Goal: Task Accomplishment & Management: Complete application form

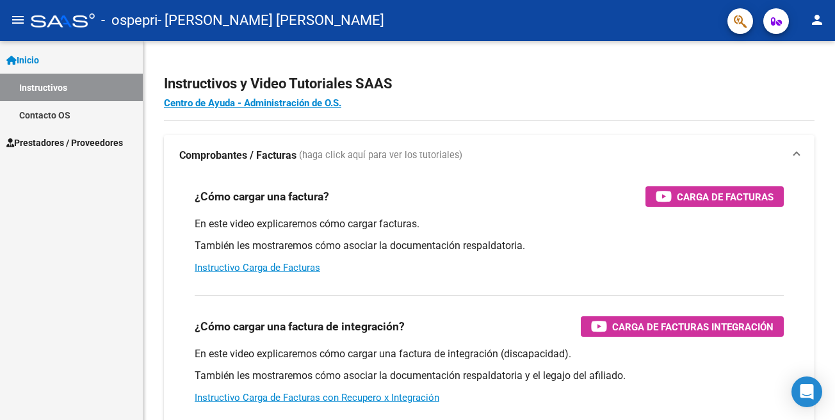
click at [85, 143] on span "Prestadores / Proveedores" at bounding box center [64, 143] width 117 height 14
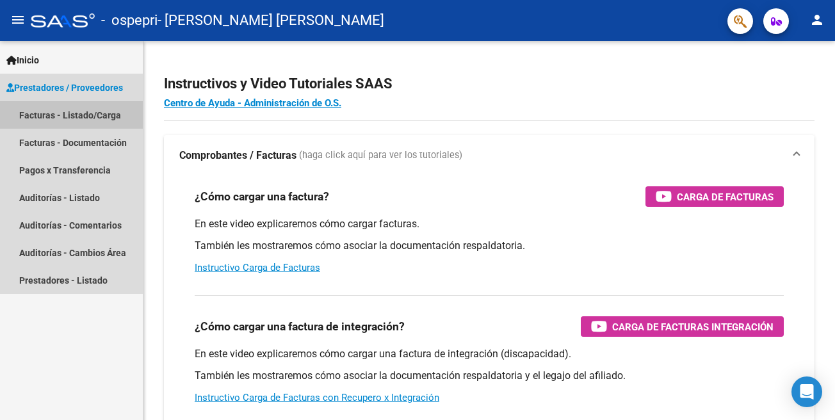
click at [94, 111] on link "Facturas - Listado/Carga" at bounding box center [71, 115] width 143 height 28
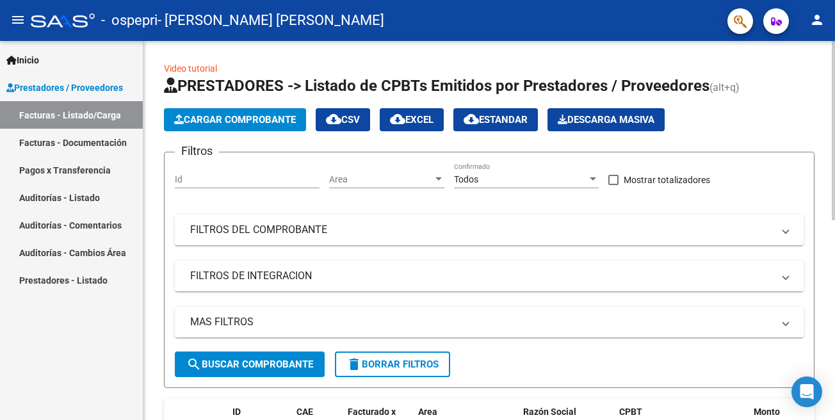
click at [252, 120] on span "Cargar Comprobante" at bounding box center [235, 120] width 122 height 12
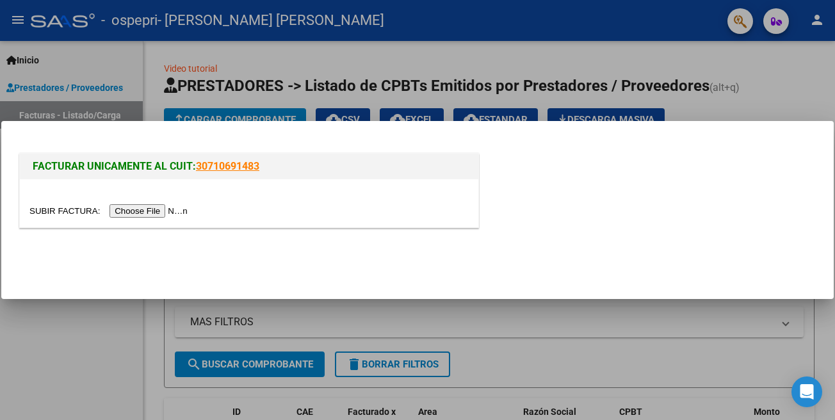
click at [59, 205] on input "file" at bounding box center [110, 210] width 162 height 13
click at [59, 211] on input "file" at bounding box center [110, 210] width 162 height 13
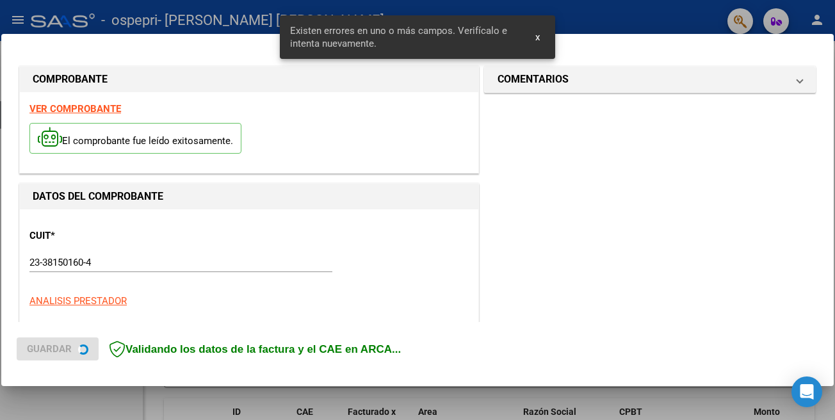
scroll to position [297, 0]
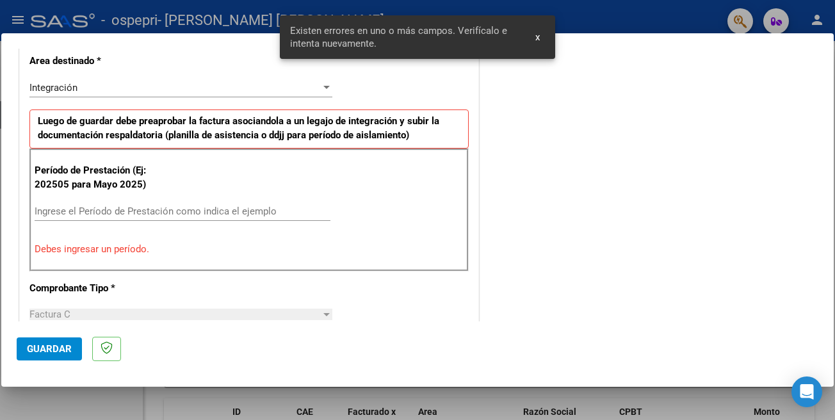
click at [235, 212] on input "Ingrese el Período de Prestación como indica el ejemplo" at bounding box center [183, 212] width 296 height 12
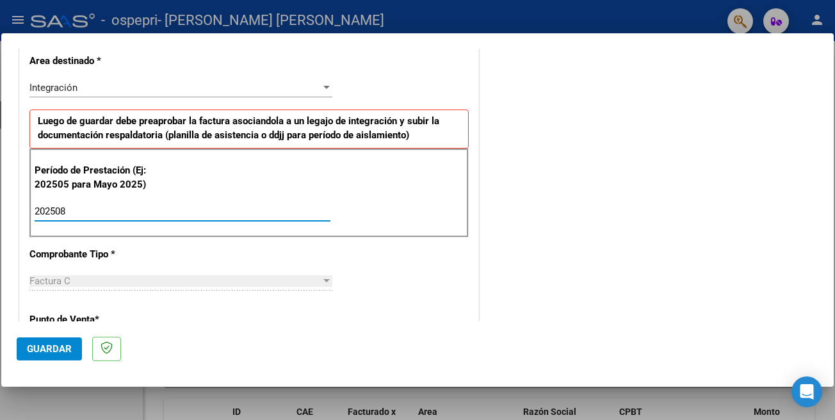
type input "202508"
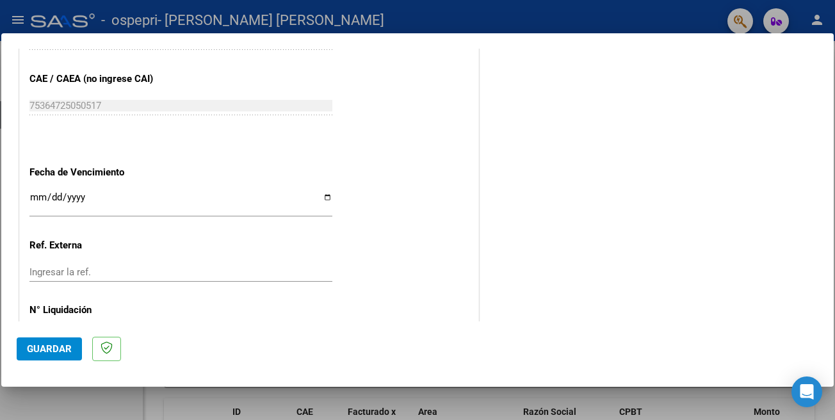
scroll to position [807, 0]
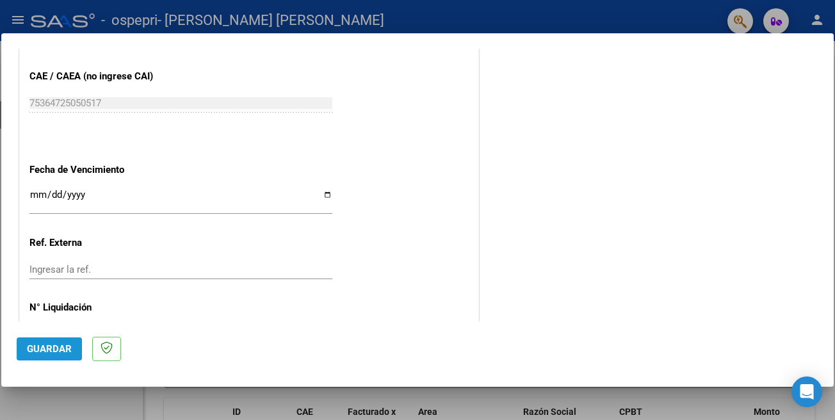
click at [46, 347] on span "Guardar" at bounding box center [49, 349] width 45 height 12
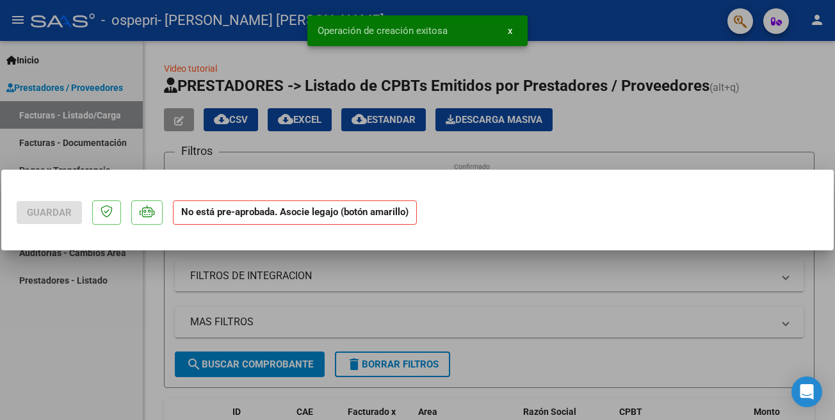
scroll to position [0, 0]
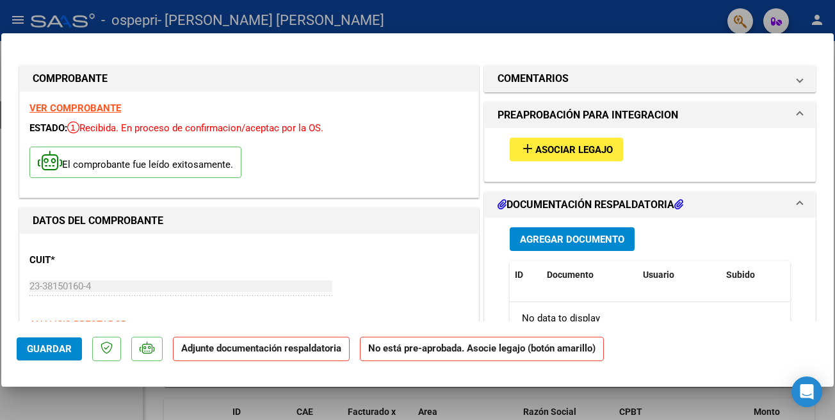
click at [557, 146] on span "Asociar Legajo" at bounding box center [575, 150] width 78 height 12
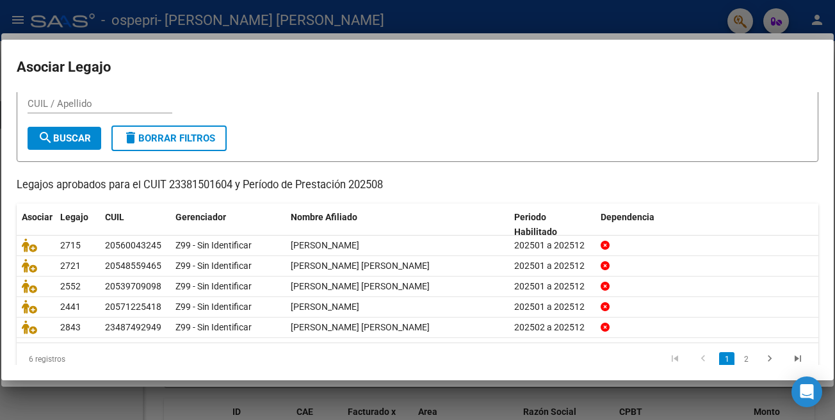
scroll to position [42, 0]
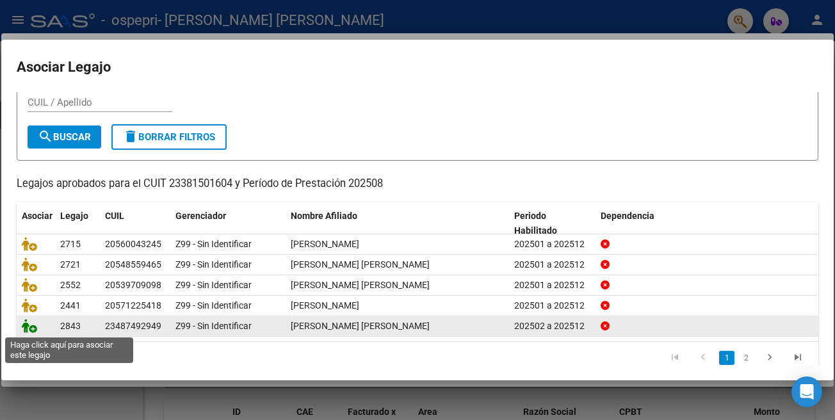
click at [26, 333] on icon at bounding box center [29, 326] width 15 height 14
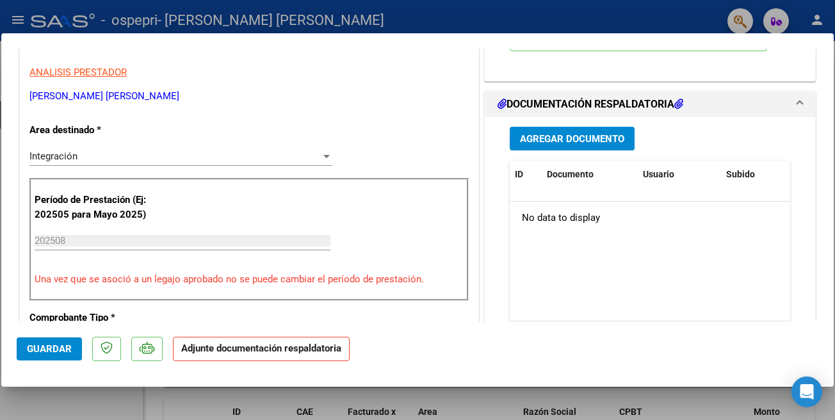
scroll to position [265, 0]
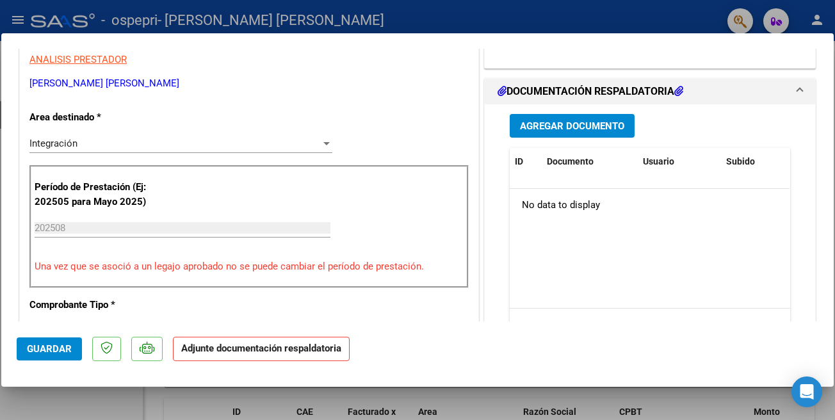
click at [607, 131] on span "Agregar Documento" at bounding box center [572, 126] width 104 height 12
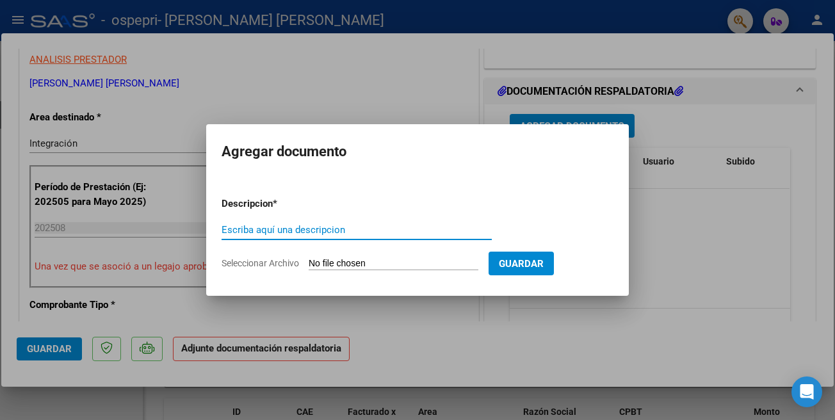
click at [422, 227] on input "Escriba aquí una descripcion" at bounding box center [357, 230] width 270 height 12
type input "PLANILLA DE ASISTENCIA"
click at [341, 261] on input "Seleccionar Archivo" at bounding box center [394, 264] width 170 height 12
type input "C:\fakepath\Asistencia [PERSON_NAME]-Fono 08.2025.pdf"
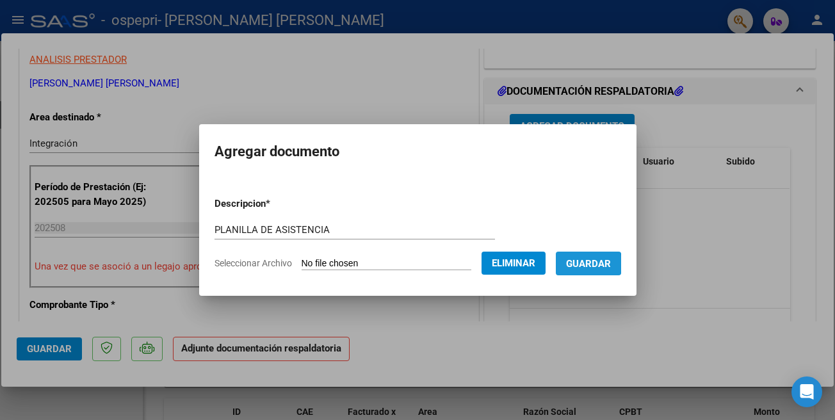
click at [604, 263] on span "Guardar" at bounding box center [588, 264] width 45 height 12
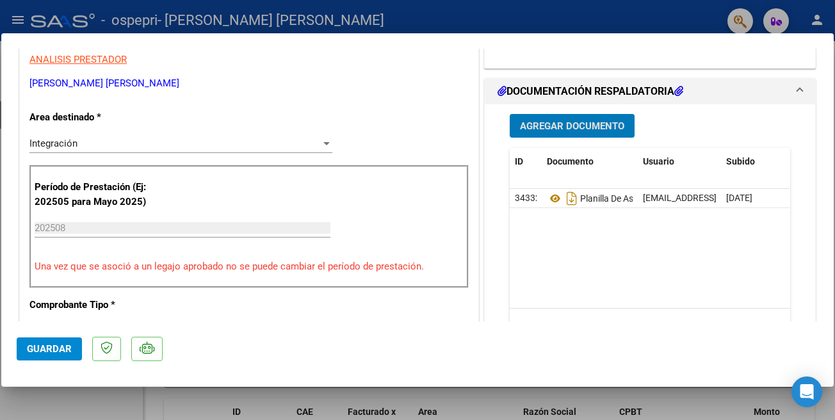
click at [47, 349] on span "Guardar" at bounding box center [49, 349] width 45 height 12
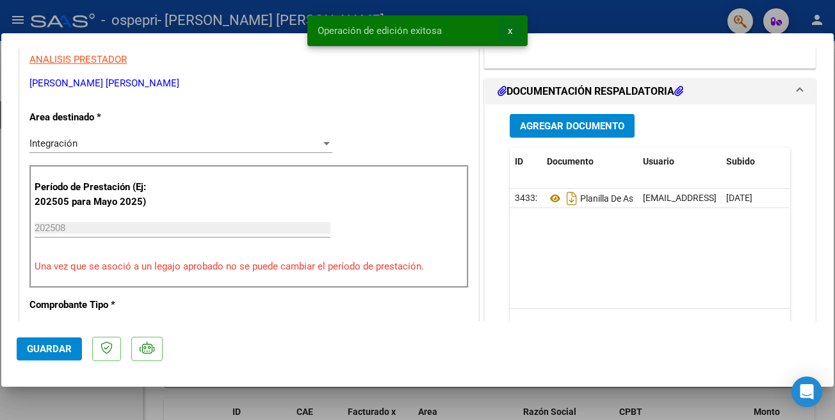
click at [513, 35] on button "x" at bounding box center [510, 30] width 25 height 23
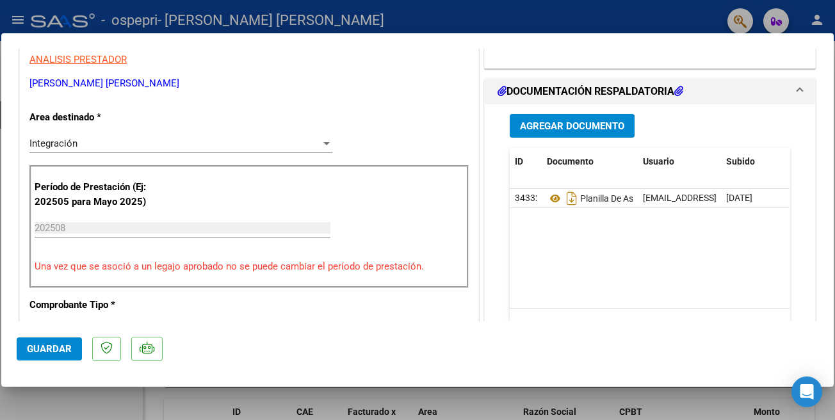
click at [588, 23] on div at bounding box center [417, 210] width 835 height 420
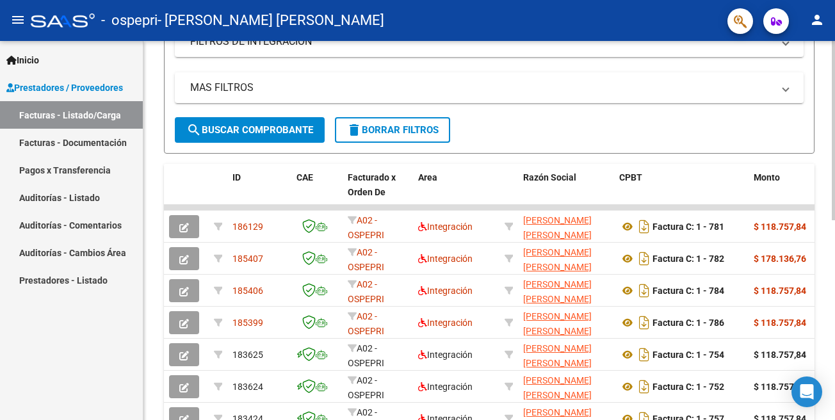
scroll to position [236, 0]
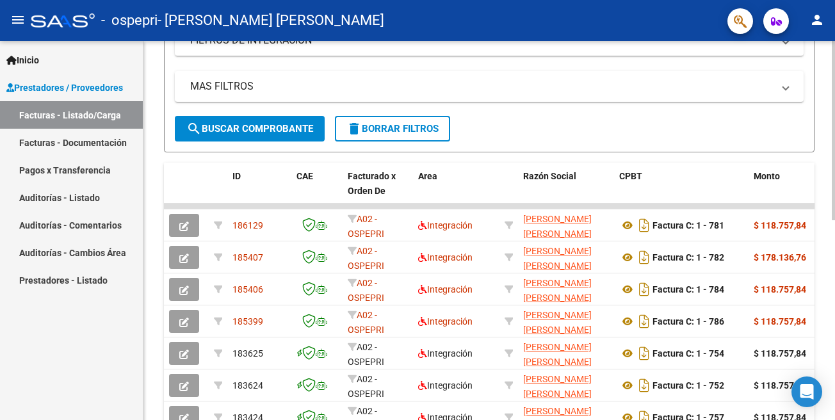
click at [835, 220] on div at bounding box center [833, 130] width 3 height 179
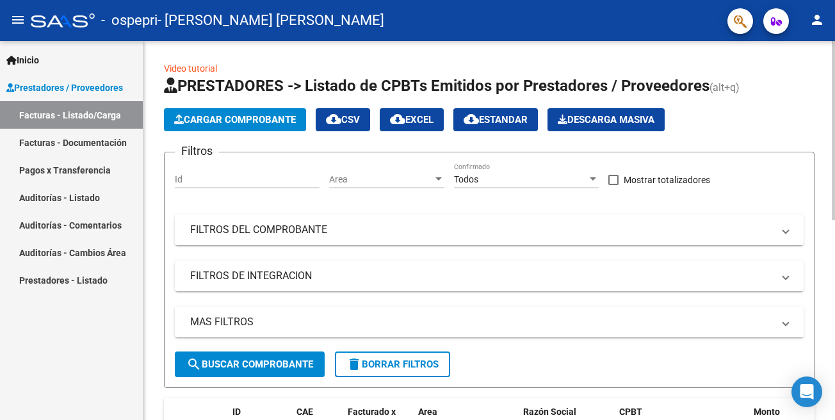
click at [835, 106] on div at bounding box center [833, 230] width 3 height 379
click at [257, 117] on span "Cargar Comprobante" at bounding box center [235, 120] width 122 height 12
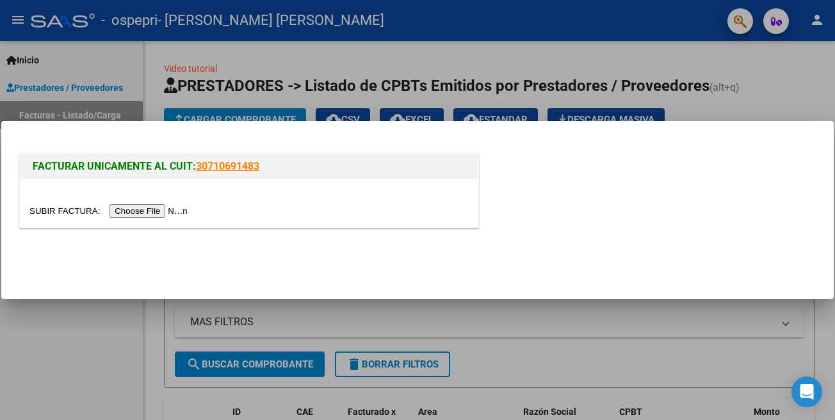
click at [56, 208] on input "file" at bounding box center [110, 210] width 162 height 13
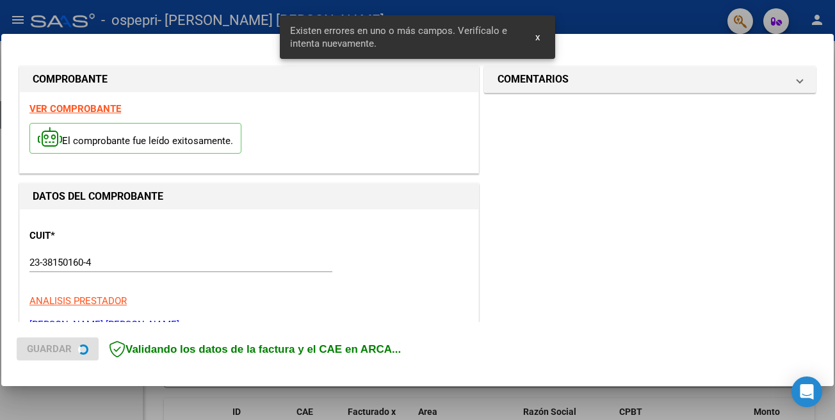
scroll to position [297, 0]
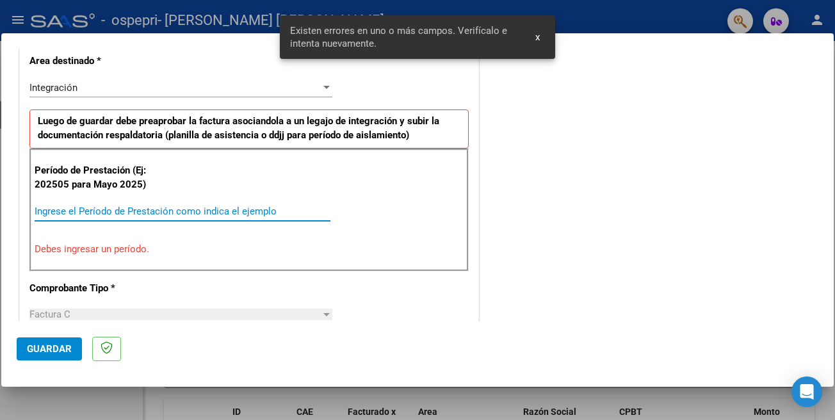
click at [286, 207] on input "Ingrese el Período de Prestación como indica el ejemplo" at bounding box center [183, 212] width 296 height 12
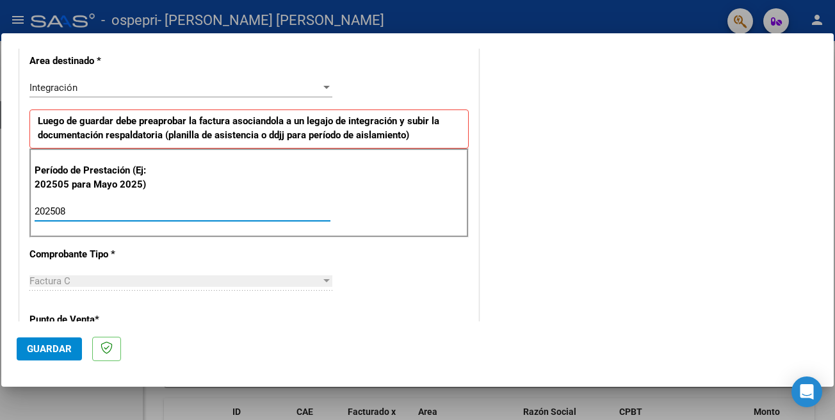
type input "202508"
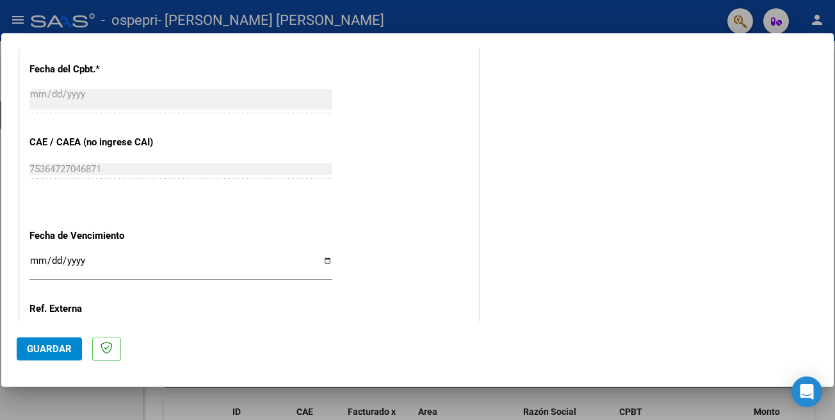
scroll to position [744, 0]
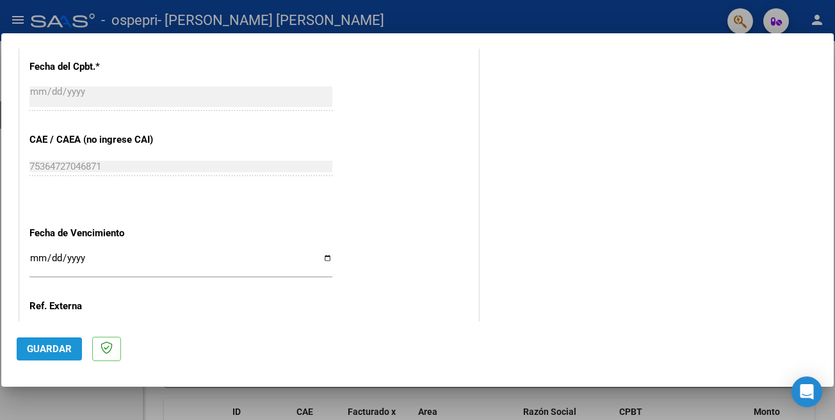
click at [42, 353] on span "Guardar" at bounding box center [49, 349] width 45 height 12
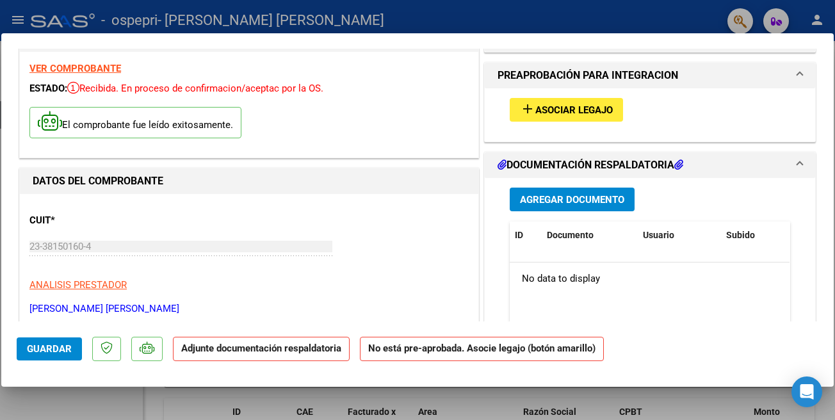
scroll to position [28, 0]
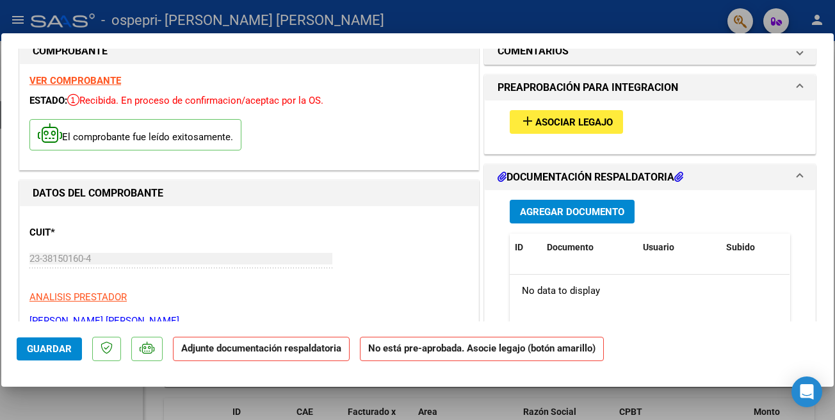
click at [545, 120] on span "Asociar Legajo" at bounding box center [575, 123] width 78 height 12
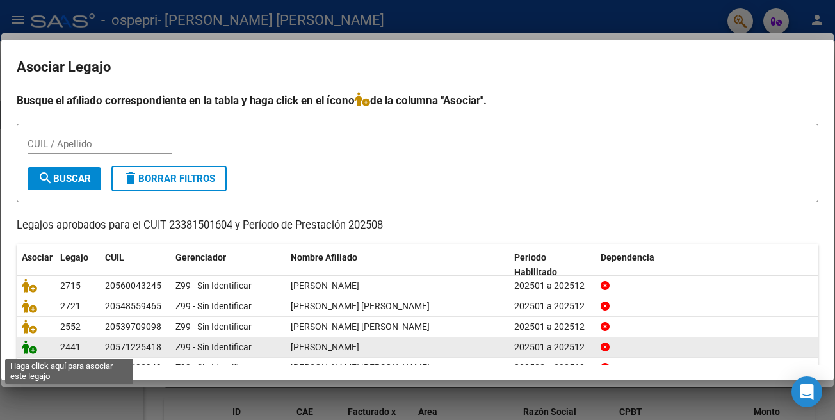
click at [28, 354] on icon at bounding box center [29, 347] width 15 height 14
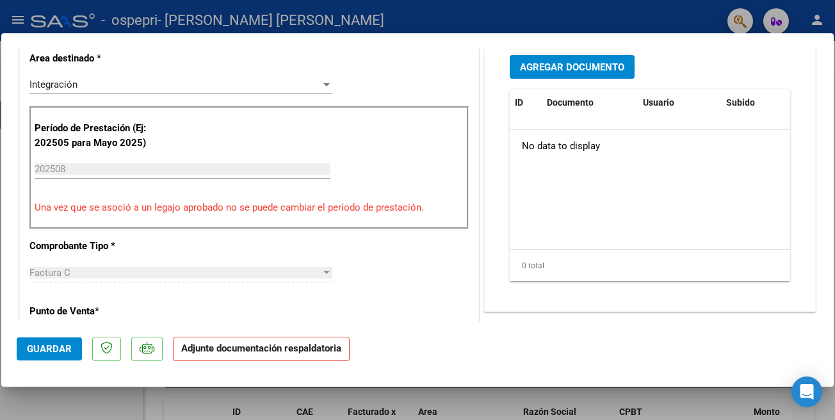
scroll to position [322, 0]
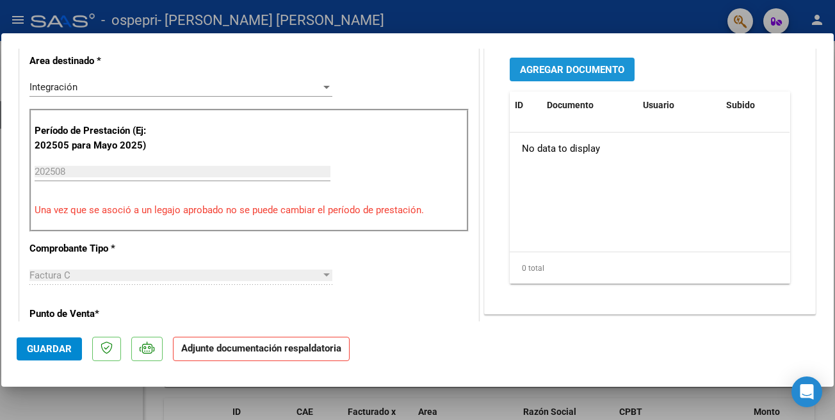
click at [612, 76] on button "Agregar Documento" at bounding box center [572, 70] width 125 height 24
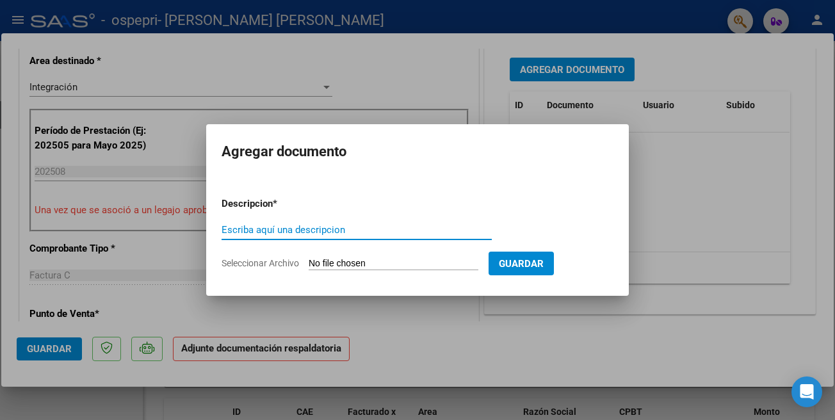
click at [438, 235] on input "Escriba aquí una descripcion" at bounding box center [357, 230] width 270 height 12
type input "PLANILLA DE ASISTENCIA"
click at [345, 259] on input "Seleccionar Archivo" at bounding box center [394, 264] width 170 height 12
type input "C:\fakepath\Asistencia CURRUÑIR- Fono 08.2025.pdf"
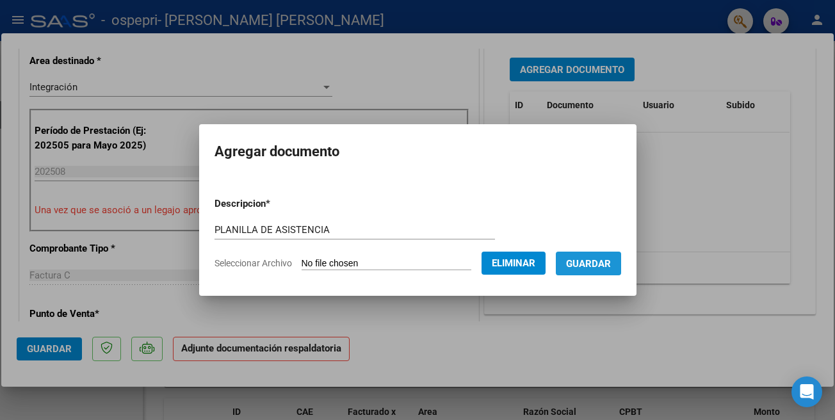
click at [611, 261] on span "Guardar" at bounding box center [588, 264] width 45 height 12
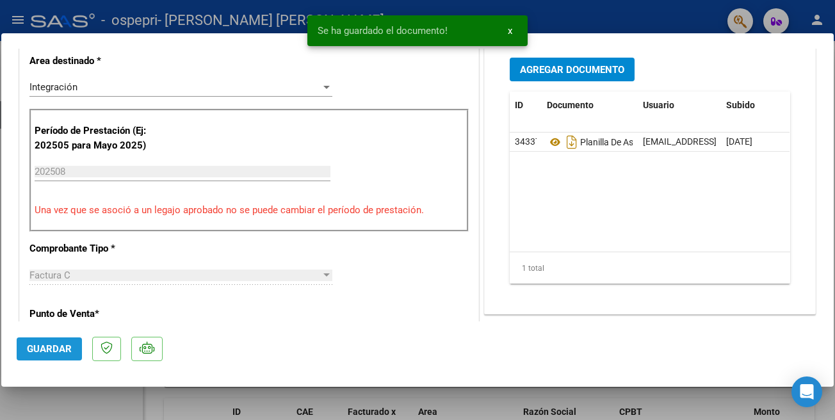
click at [54, 350] on span "Guardar" at bounding box center [49, 349] width 45 height 12
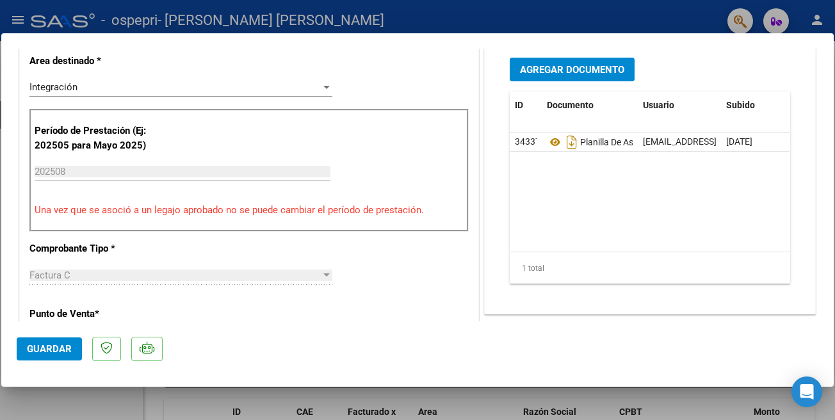
click at [511, 12] on div at bounding box center [417, 210] width 835 height 420
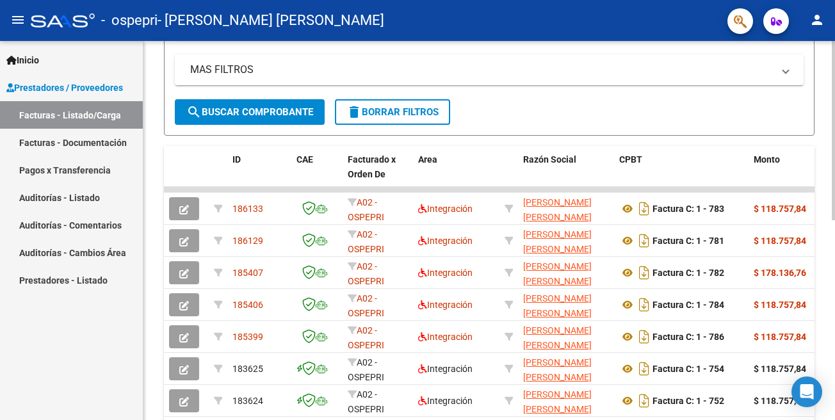
scroll to position [267, 0]
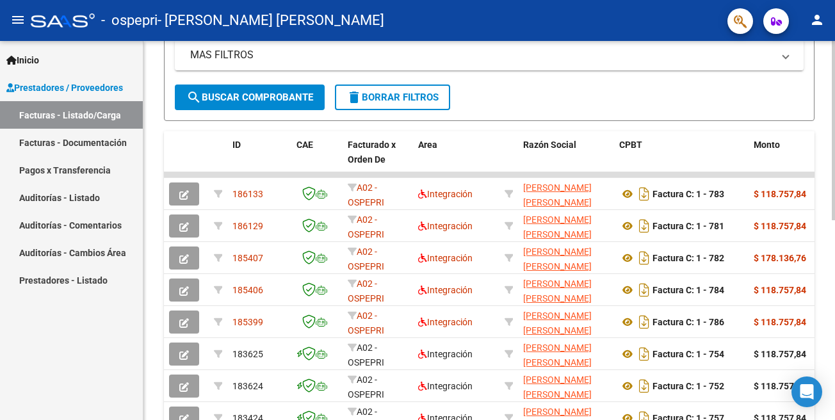
click at [835, 215] on div at bounding box center [833, 130] width 3 height 179
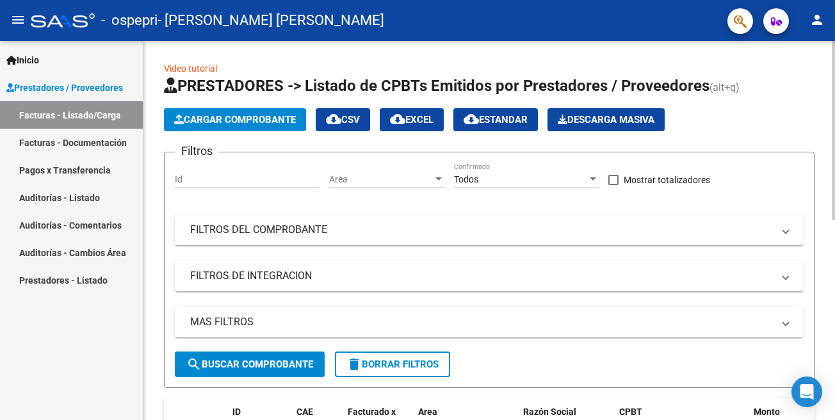
click at [835, 120] on div at bounding box center [833, 230] width 3 height 379
click at [259, 121] on span "Cargar Comprobante" at bounding box center [235, 120] width 122 height 12
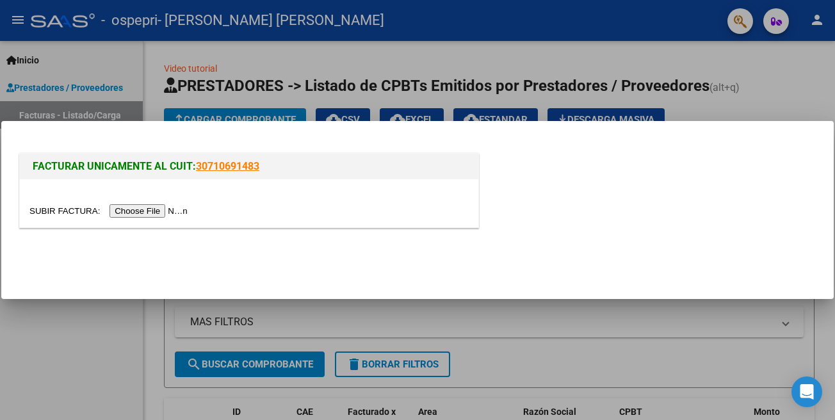
click at [63, 210] on input "file" at bounding box center [110, 210] width 162 height 13
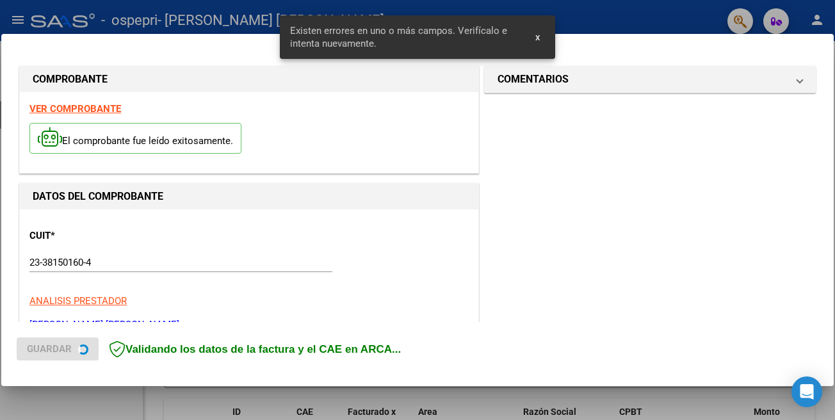
scroll to position [297, 0]
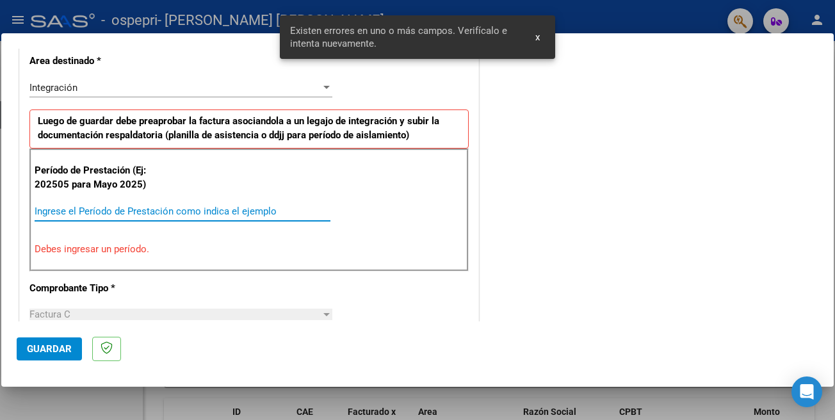
click at [210, 211] on input "Ingrese el Período de Prestación como indica el ejemplo" at bounding box center [183, 212] width 296 height 12
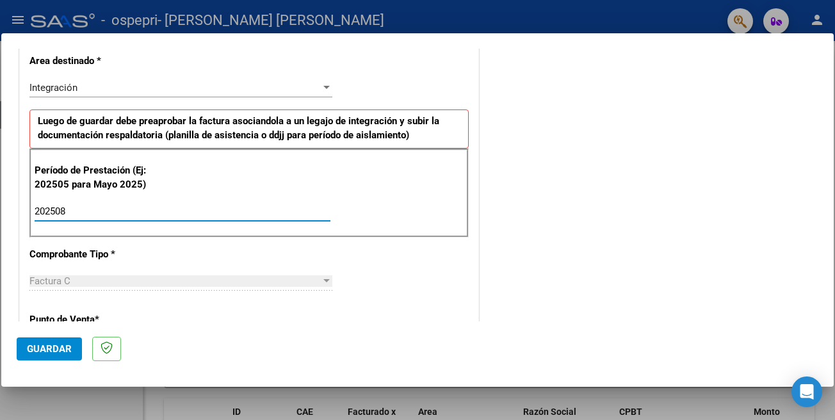
type input "202508"
click at [57, 353] on span "Guardar" at bounding box center [49, 349] width 45 height 12
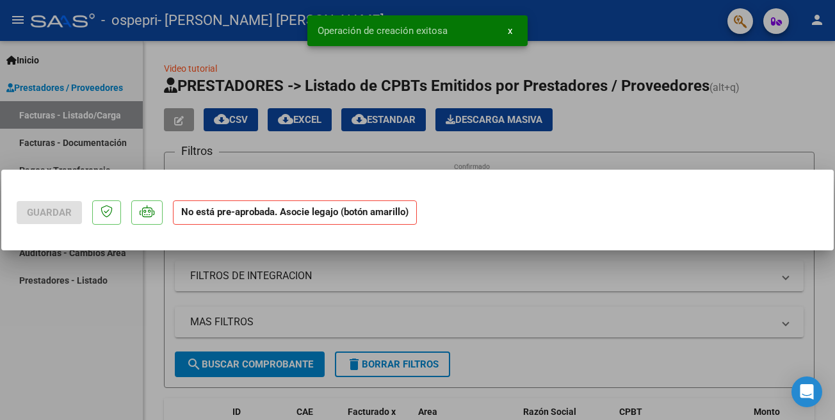
scroll to position [0, 0]
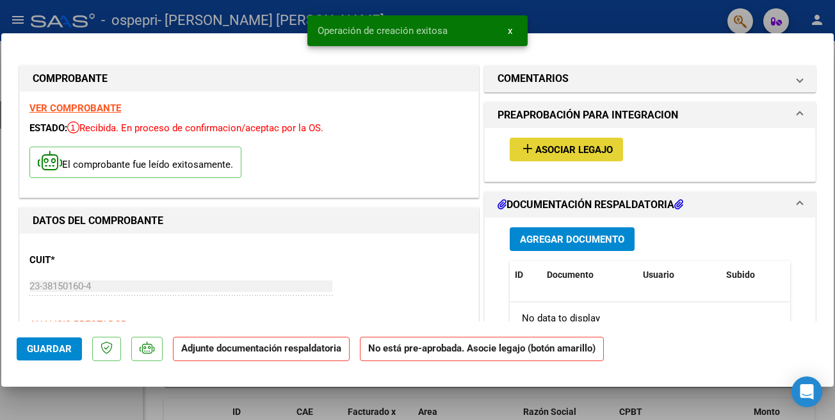
click at [532, 149] on mat-icon "add" at bounding box center [527, 148] width 15 height 15
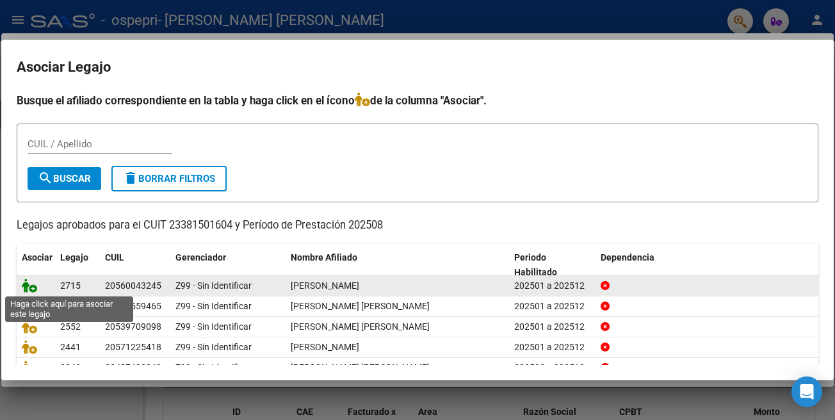
click at [28, 290] on icon at bounding box center [29, 286] width 15 height 14
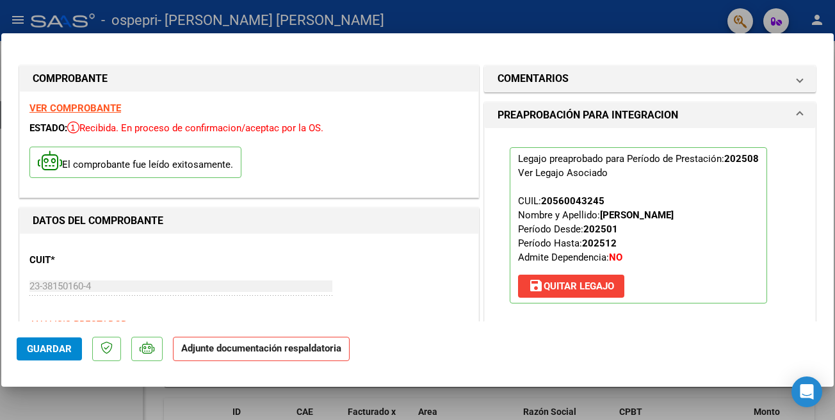
drag, startPoint x: 835, startPoint y: 94, endPoint x: 828, endPoint y: 149, distance: 56.2
click at [835, 195] on div at bounding box center [417, 210] width 835 height 420
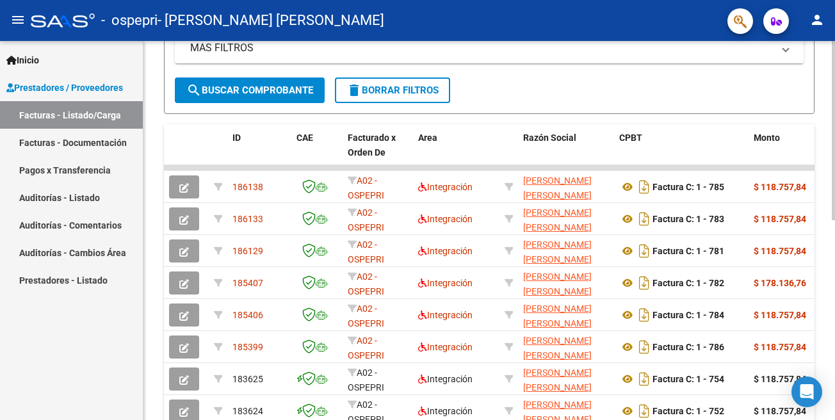
click at [835, 220] on div at bounding box center [833, 130] width 3 height 179
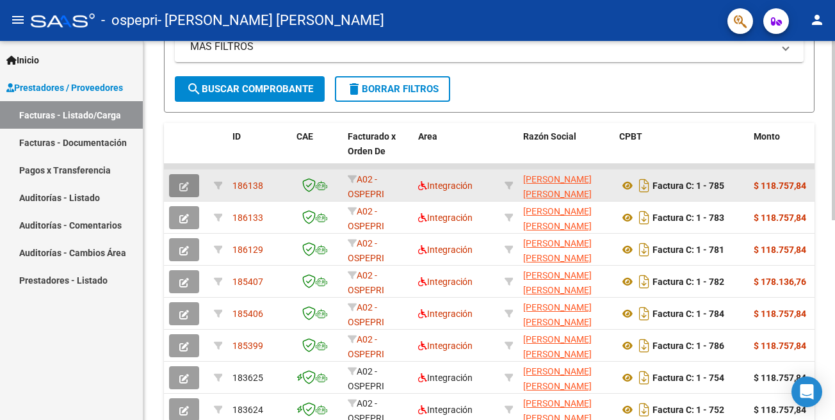
click at [183, 192] on button "button" at bounding box center [184, 185] width 30 height 23
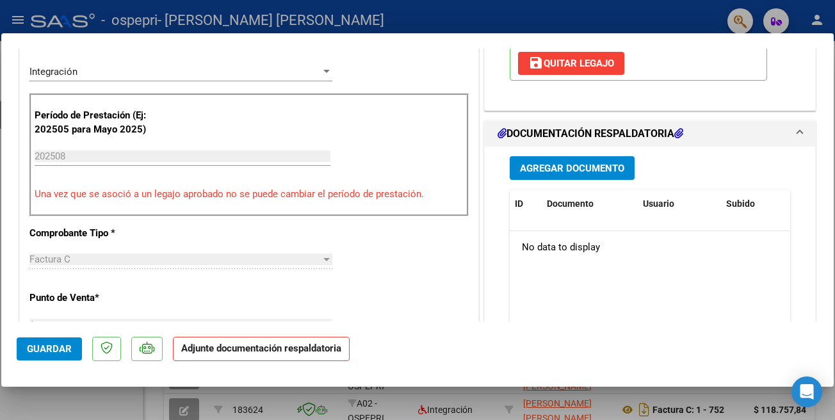
scroll to position [293, 0]
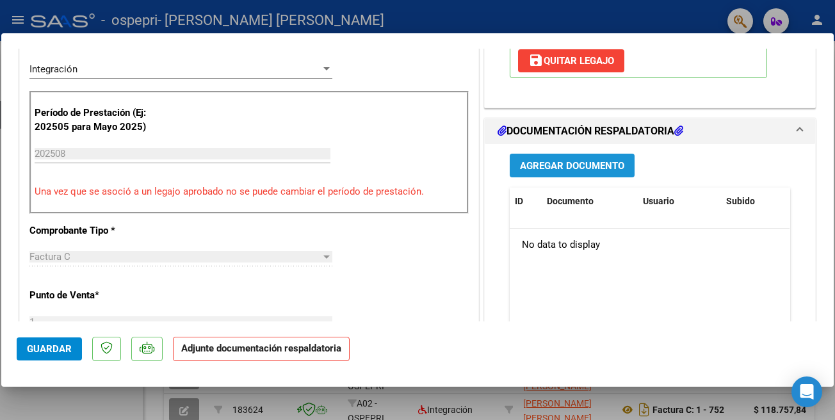
click at [580, 162] on span "Agregar Documento" at bounding box center [572, 166] width 104 height 12
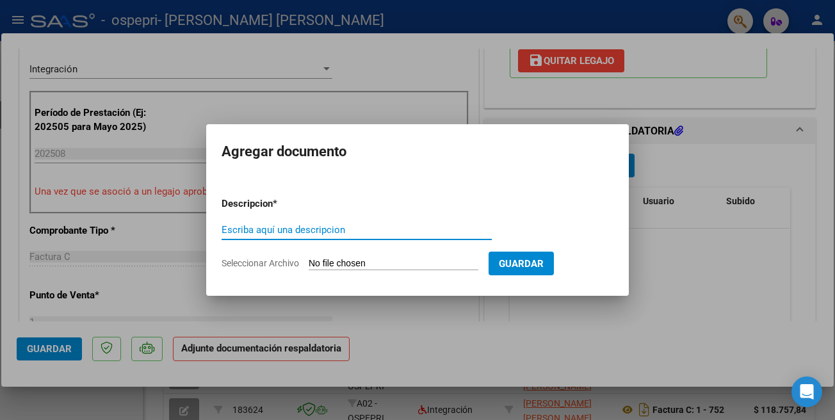
click at [375, 231] on input "Escriba aquí una descripcion" at bounding box center [357, 230] width 270 height 12
type input "PLANILLA DE AISTENCIA"
click at [334, 259] on input "Seleccionar Archivo" at bounding box center [394, 264] width 170 height 12
type input "C:\fakepath\Asistencia [PERSON_NAME]- Fono 08.2025.pdf"
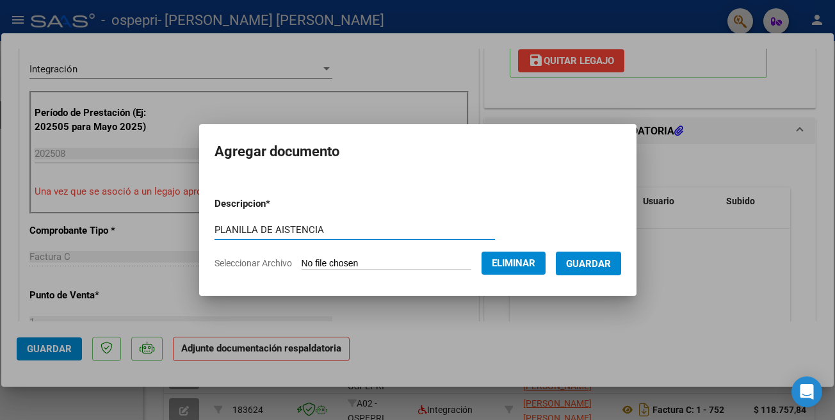
click at [270, 227] on input "PLANILLA DE AISTENCIA" at bounding box center [355, 230] width 281 height 12
type input "PLANILLA DE ASISTENCIA"
click at [601, 261] on span "Guardar" at bounding box center [588, 264] width 45 height 12
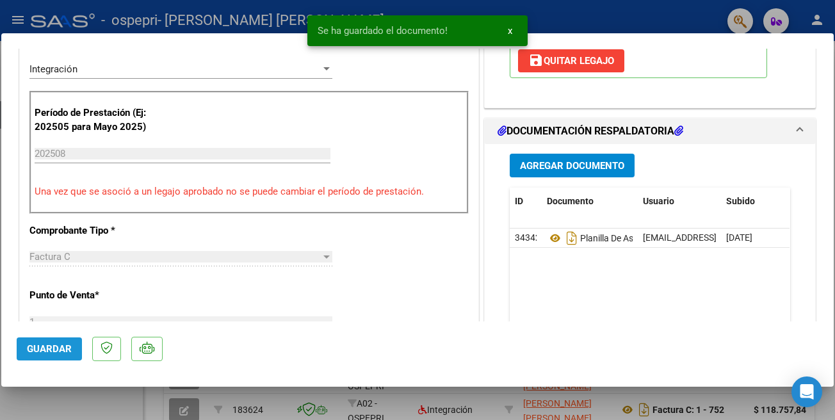
click at [45, 346] on span "Guardar" at bounding box center [49, 349] width 45 height 12
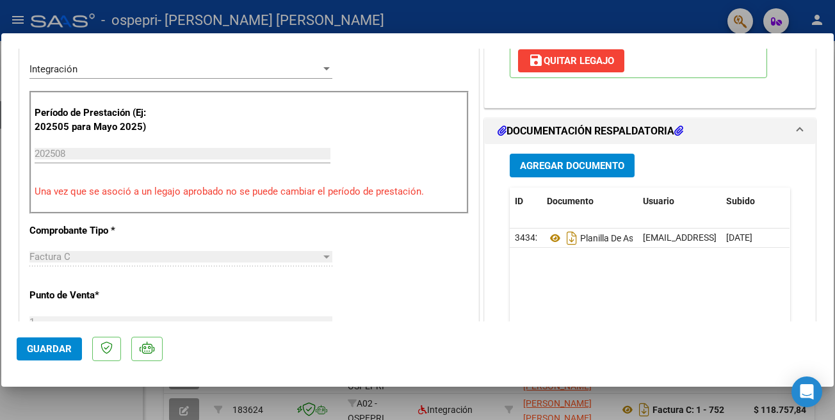
click at [473, 15] on div at bounding box center [417, 210] width 835 height 420
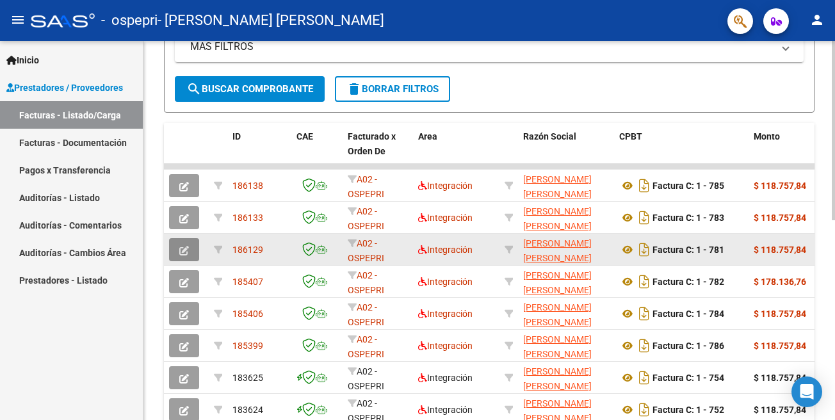
click at [186, 251] on icon "button" at bounding box center [184, 251] width 10 height 10
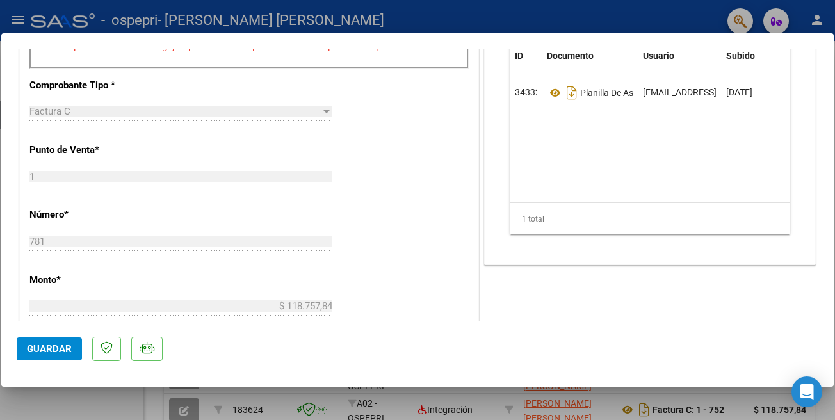
scroll to position [440, 0]
click at [693, 24] on div at bounding box center [417, 210] width 835 height 420
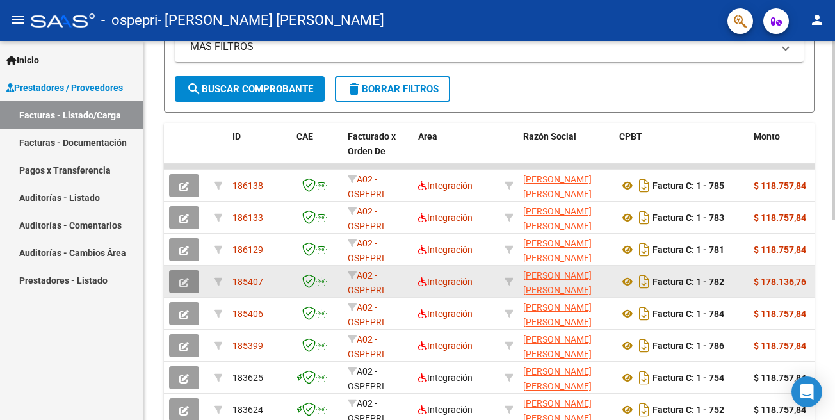
click at [185, 288] on button "button" at bounding box center [184, 281] width 30 height 23
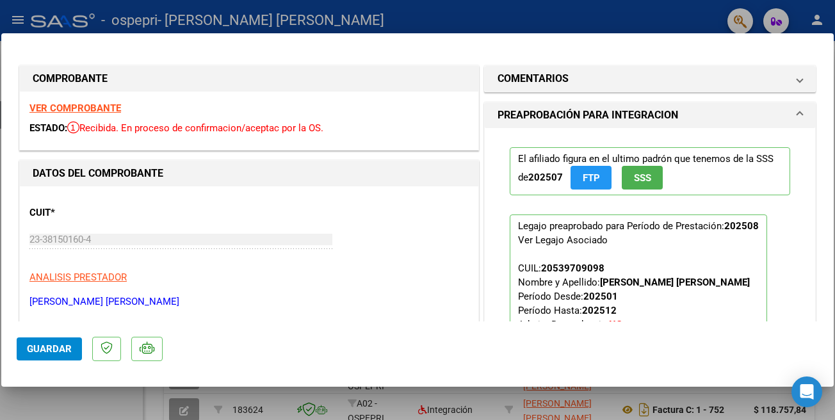
click at [472, 24] on div at bounding box center [417, 210] width 835 height 420
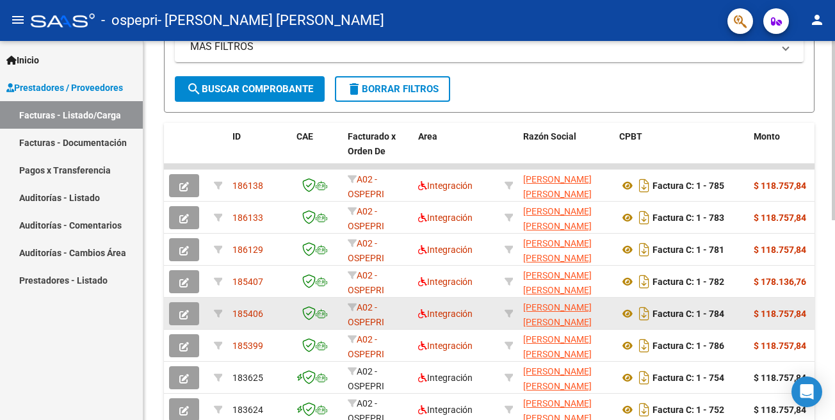
click at [188, 317] on icon "button" at bounding box center [184, 315] width 10 height 10
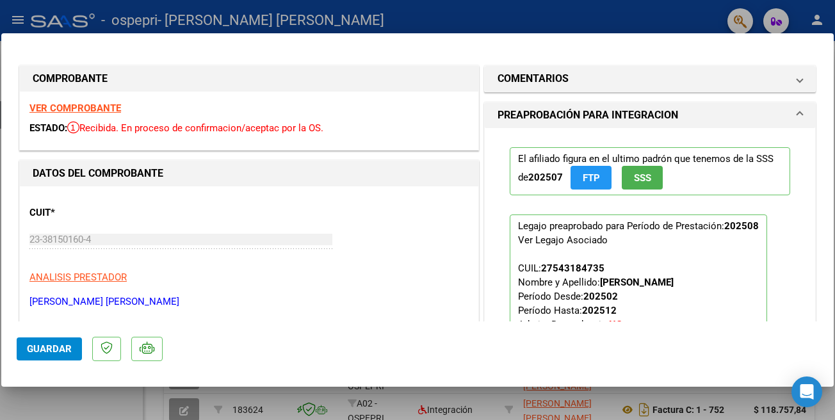
click at [568, 13] on div at bounding box center [417, 210] width 835 height 420
